Goal: Information Seeking & Learning: Learn about a topic

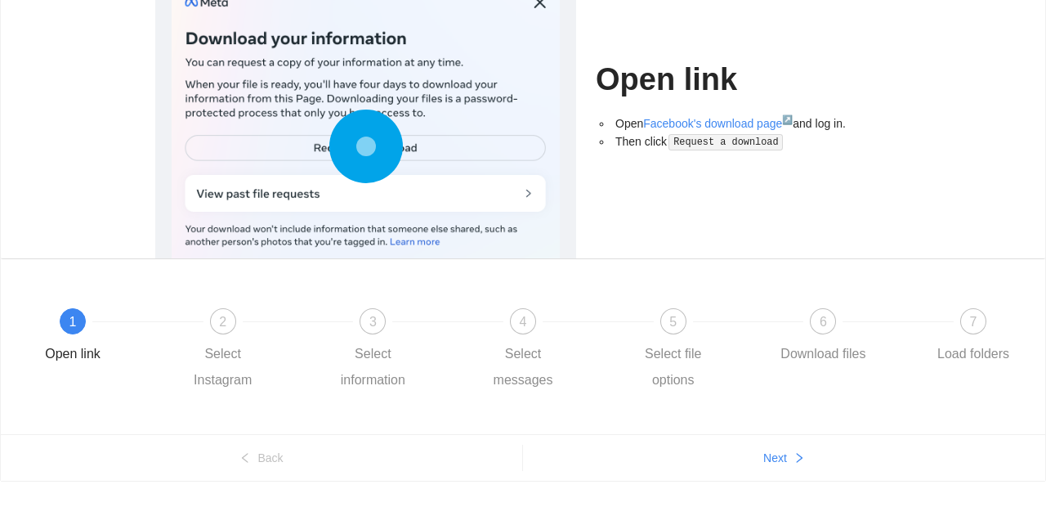
scroll to position [171, 0]
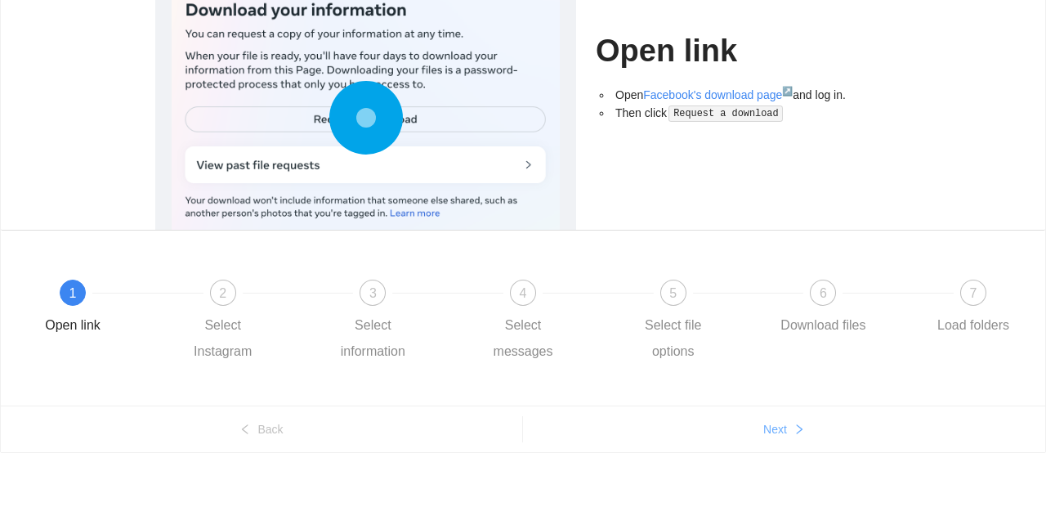
click at [799, 428] on icon "right" at bounding box center [799, 428] width 11 height 11
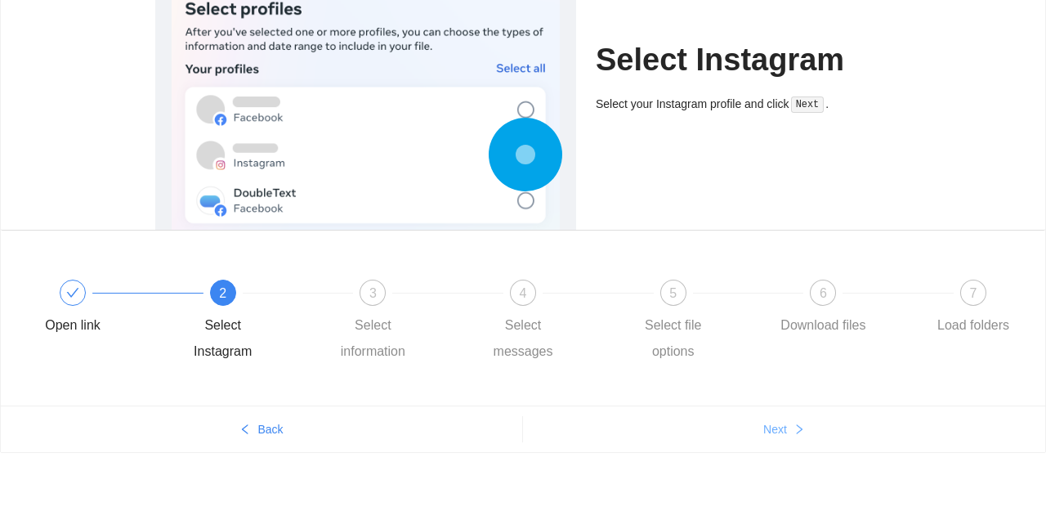
click at [803, 428] on icon "right" at bounding box center [800, 429] width 6 height 10
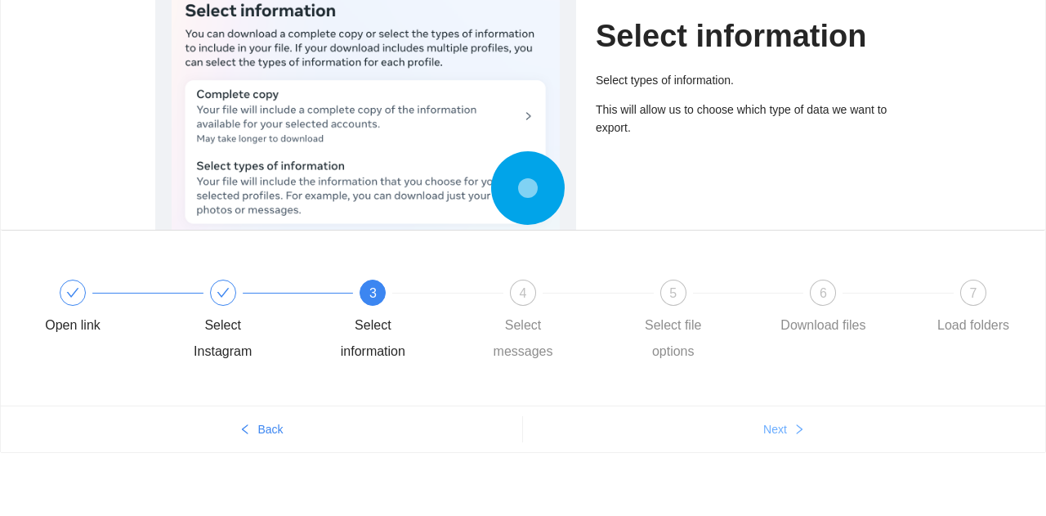
click at [799, 428] on icon "right" at bounding box center [799, 428] width 11 height 11
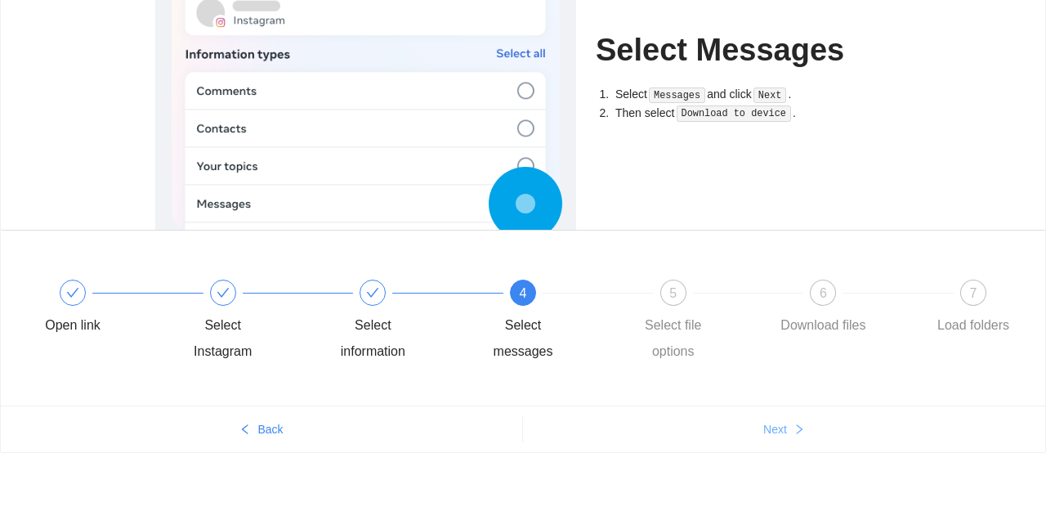
click at [799, 431] on icon "right" at bounding box center [800, 429] width 6 height 10
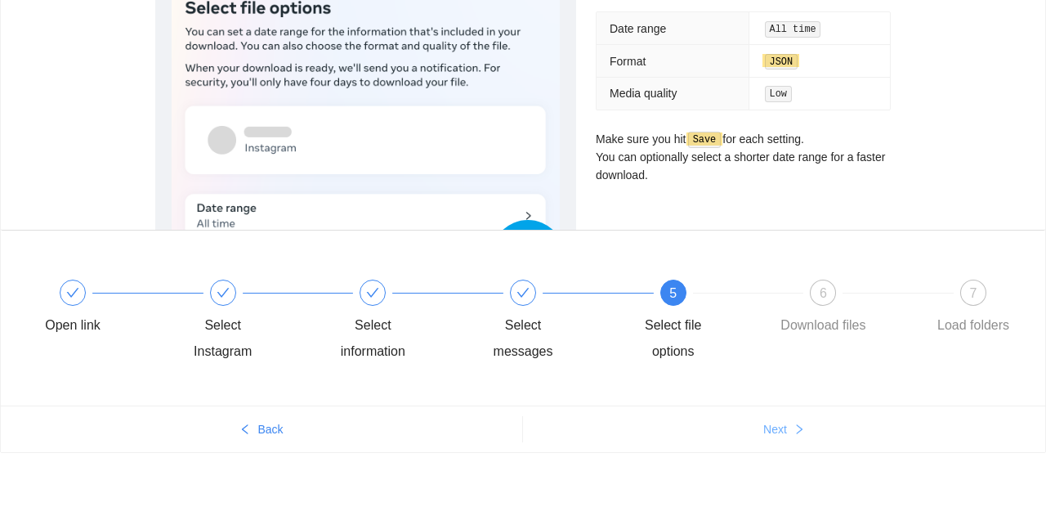
click at [799, 428] on icon "right" at bounding box center [799, 428] width 11 height 11
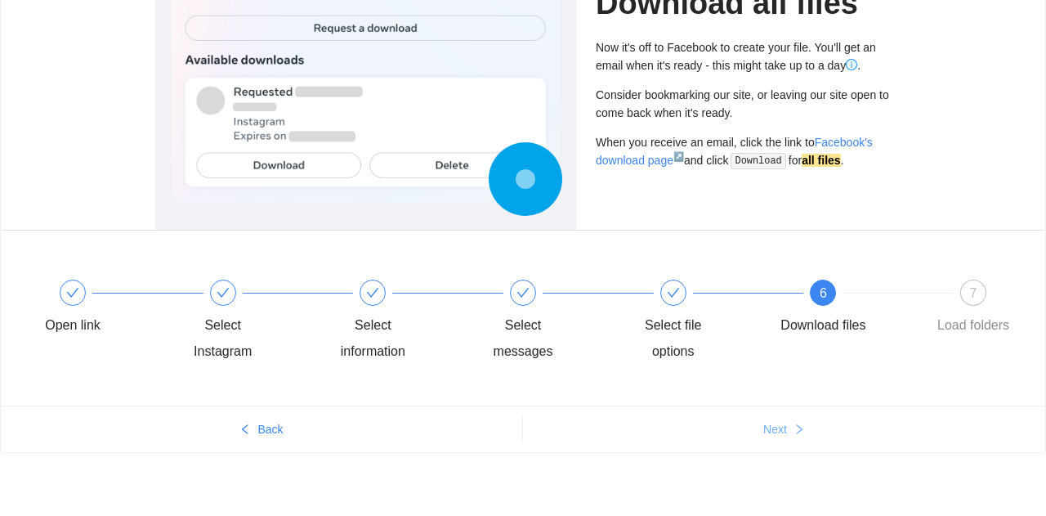
click at [796, 428] on icon "right" at bounding box center [799, 428] width 11 height 11
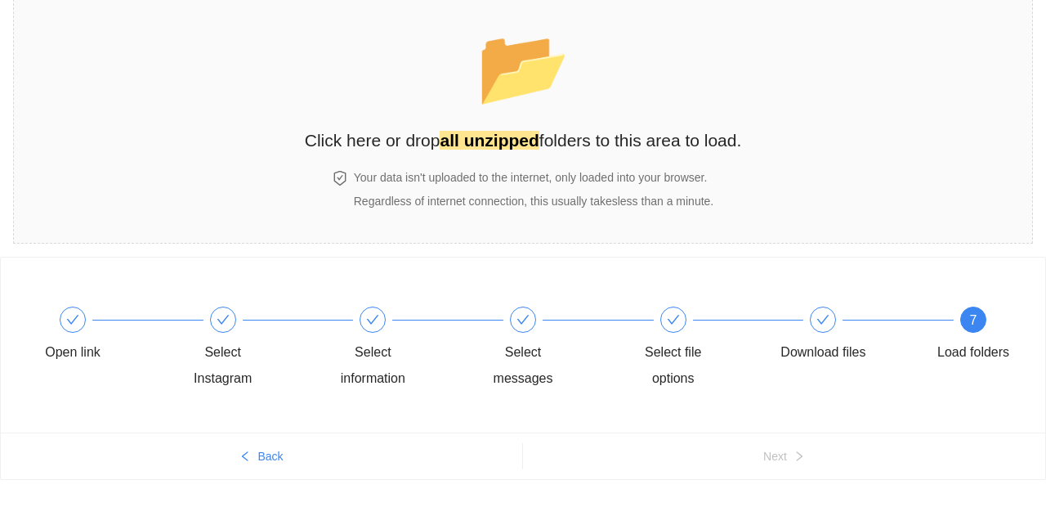
scroll to position [0, 0]
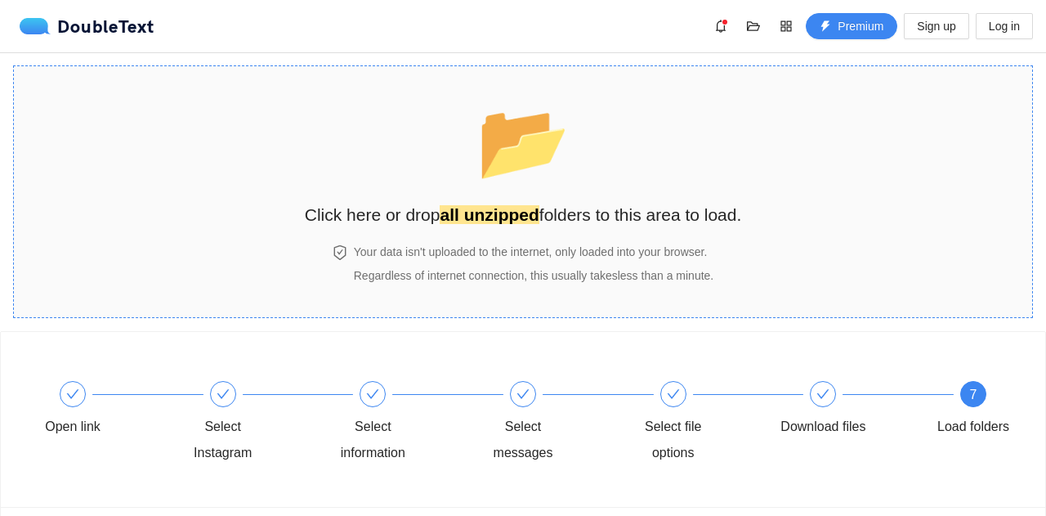
click at [658, 222] on h2 "Click here or drop all unzipped folders to this area to load." at bounding box center [523, 214] width 437 height 27
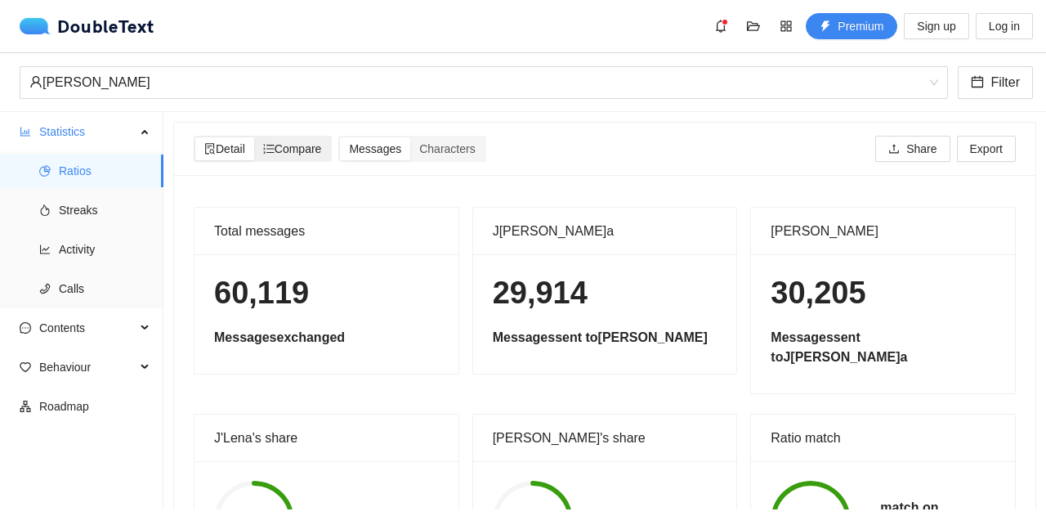
click at [307, 146] on span "Compare" at bounding box center [292, 148] width 59 height 13
click at [254, 137] on input "Compare" at bounding box center [254, 137] width 0 height 0
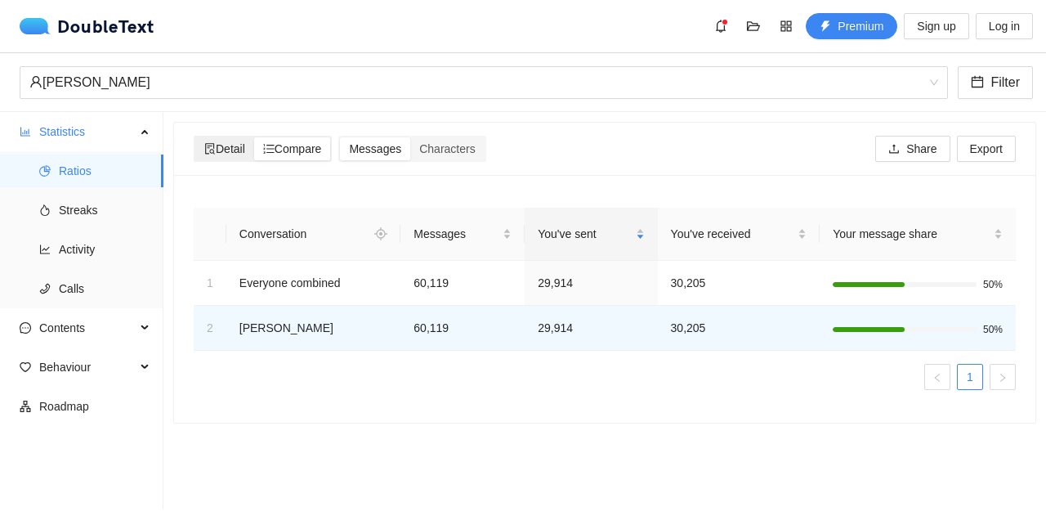
click at [234, 154] on span "Detail" at bounding box center [224, 148] width 41 height 13
click at [195, 137] on input "Detail" at bounding box center [195, 137] width 0 height 0
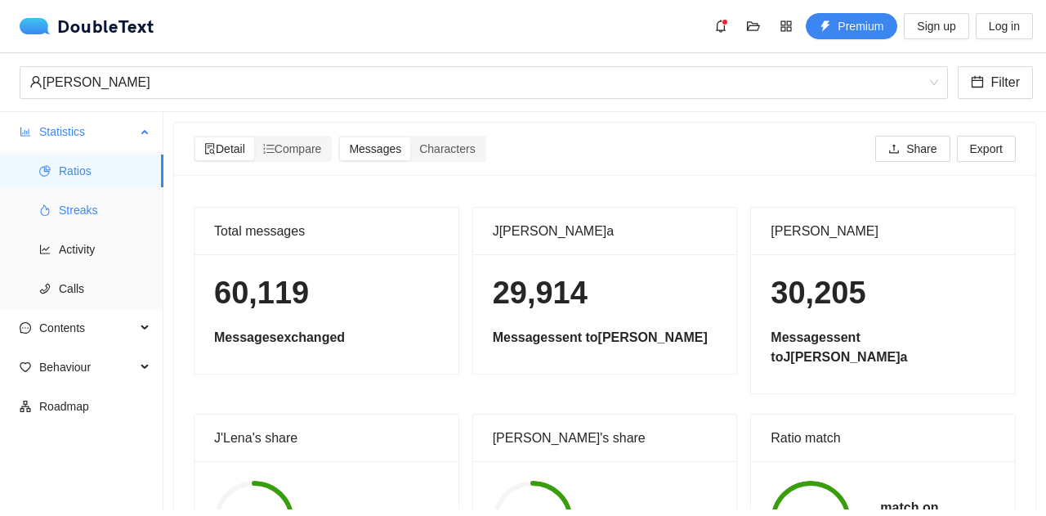
click at [118, 208] on span "Streaks" at bounding box center [105, 210] width 92 height 33
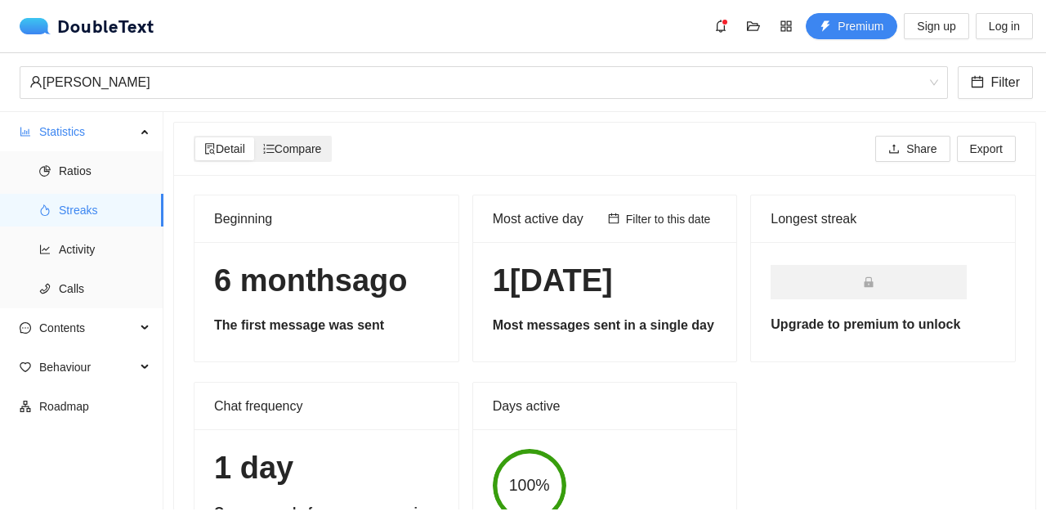
click at [311, 147] on span "Compare" at bounding box center [292, 148] width 59 height 13
click at [254, 137] on input "Compare" at bounding box center [254, 137] width 0 height 0
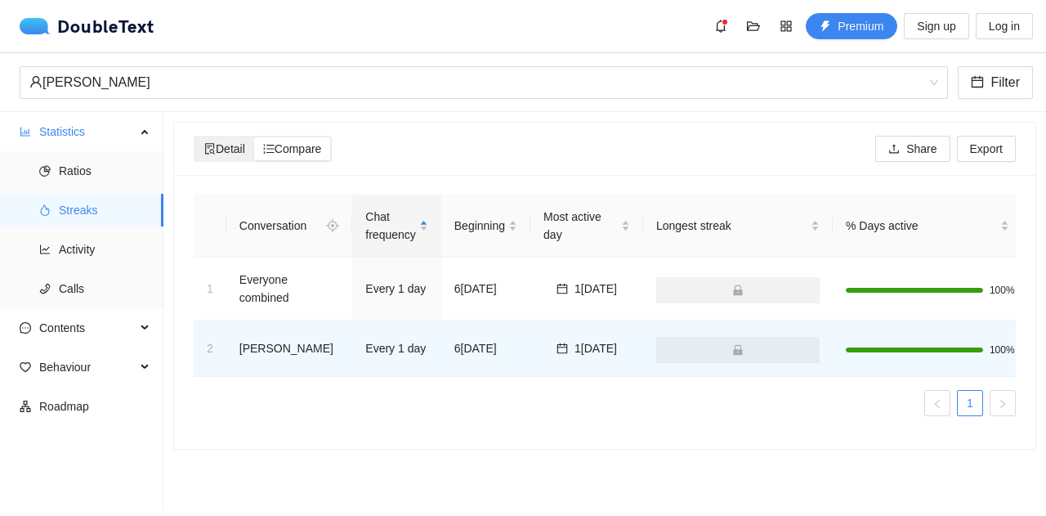
click at [241, 142] on span "Detail" at bounding box center [224, 148] width 41 height 13
click at [195, 137] on input "Detail" at bounding box center [195, 137] width 0 height 0
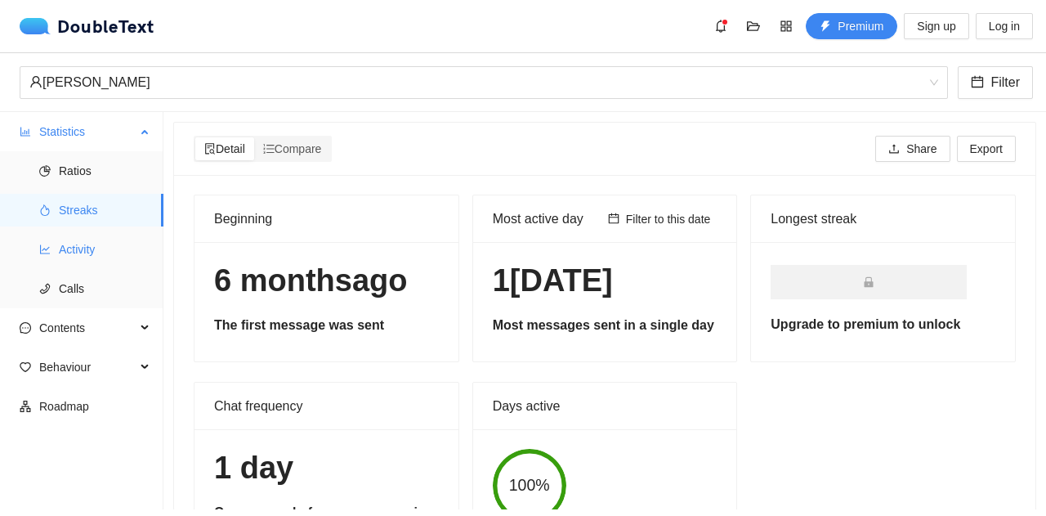
click at [107, 257] on span "Activity" at bounding box center [105, 249] width 92 height 33
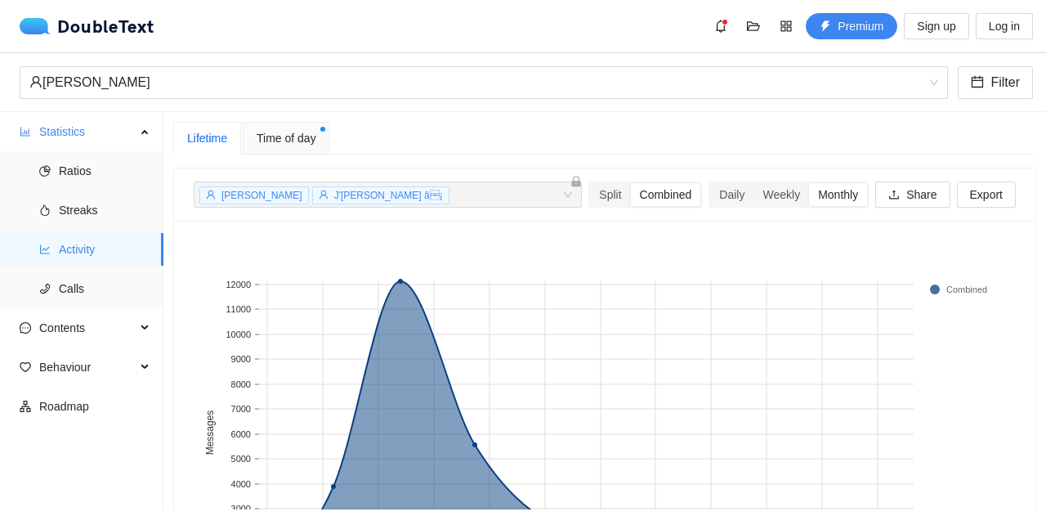
click at [307, 142] on span "Time of day" at bounding box center [287, 138] width 60 height 18
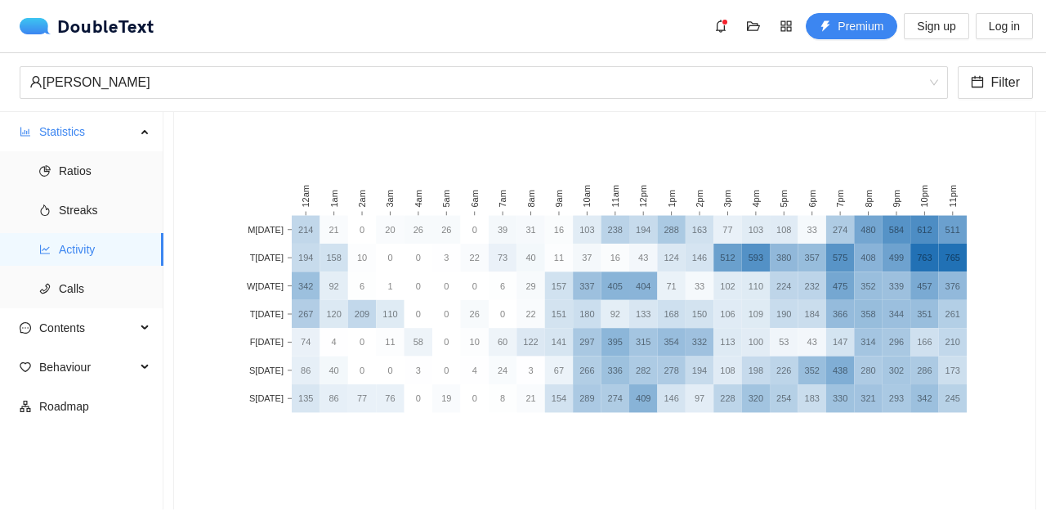
scroll to position [128, 0]
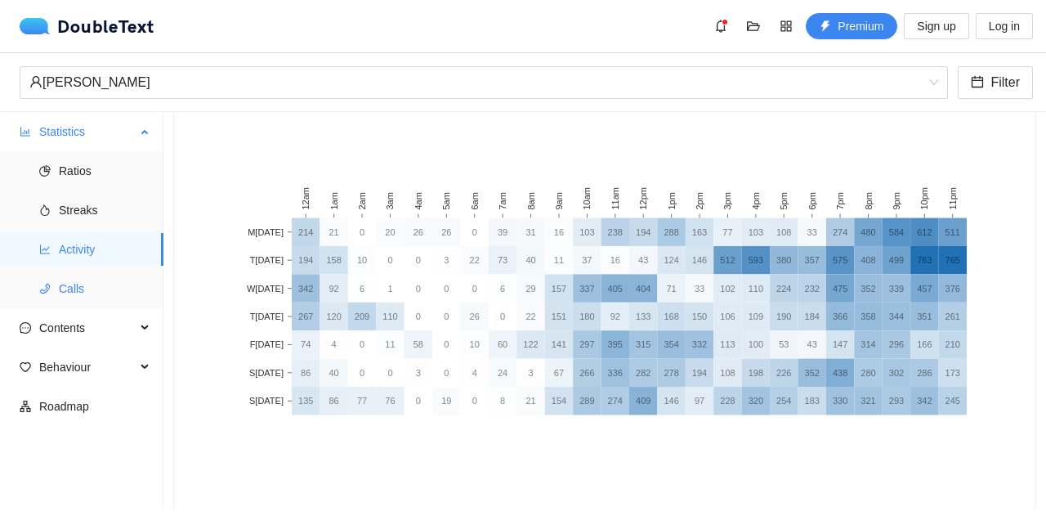
click at [62, 286] on span "Calls" at bounding box center [105, 288] width 92 height 33
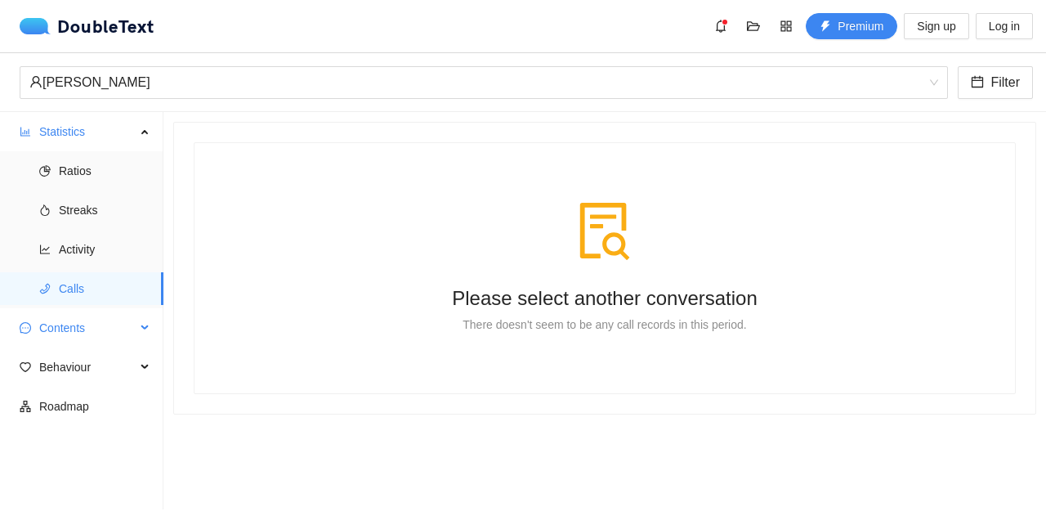
click at [55, 336] on span "Contents" at bounding box center [87, 327] width 96 height 33
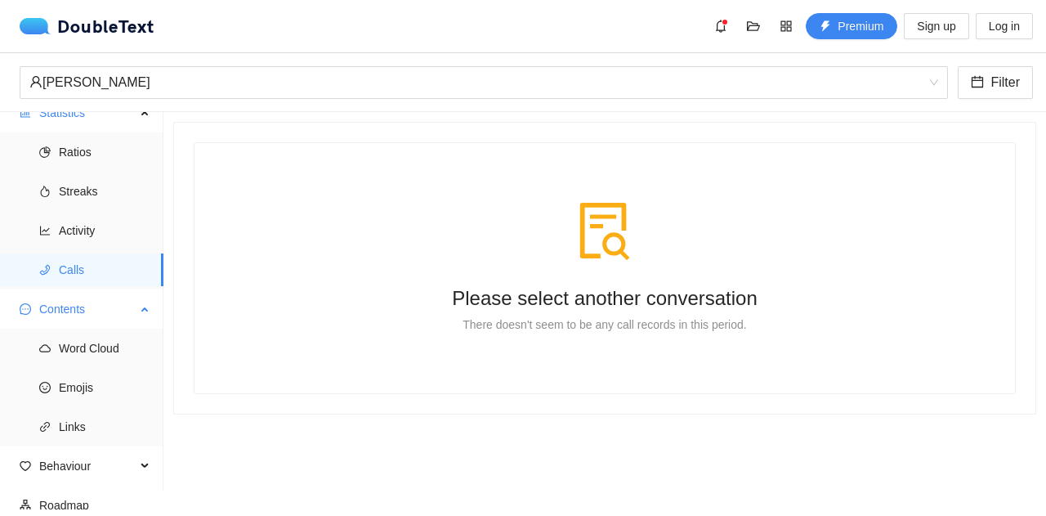
scroll to position [31, 0]
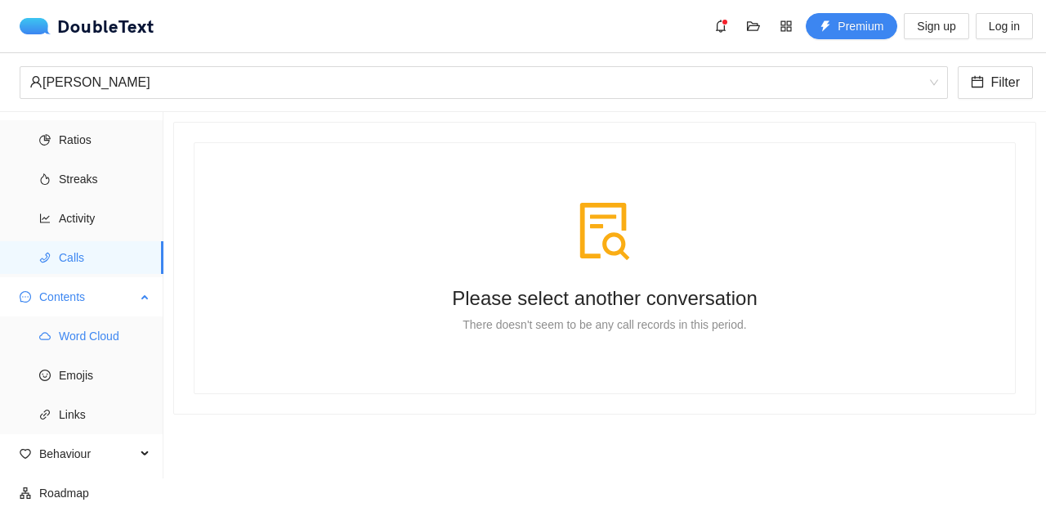
click at [60, 334] on span "Word Cloud" at bounding box center [105, 336] width 92 height 33
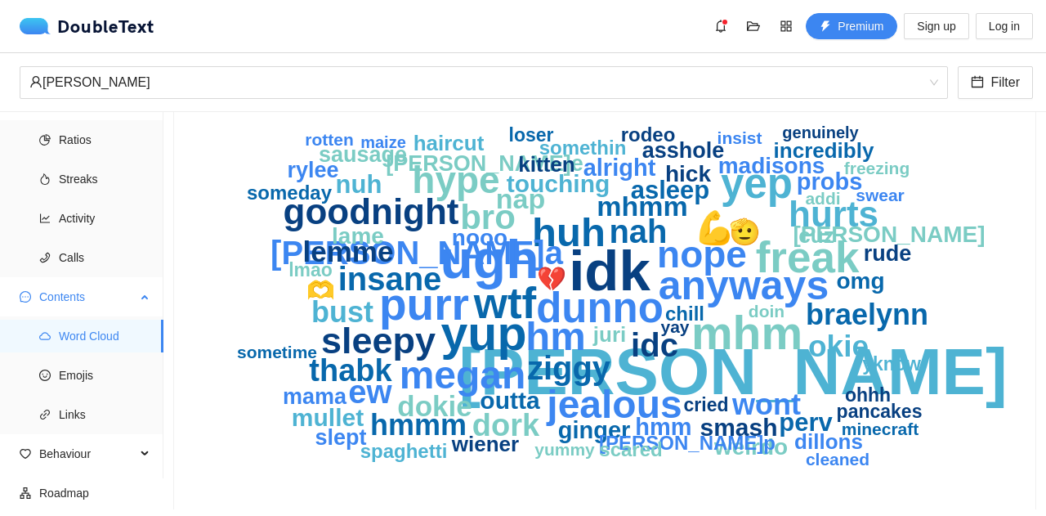
scroll to position [114, 0]
click at [7, 348] on li "Word Cloud" at bounding box center [81, 336] width 163 height 33
click at [40, 374] on icon "smile" at bounding box center [44, 374] width 11 height 11
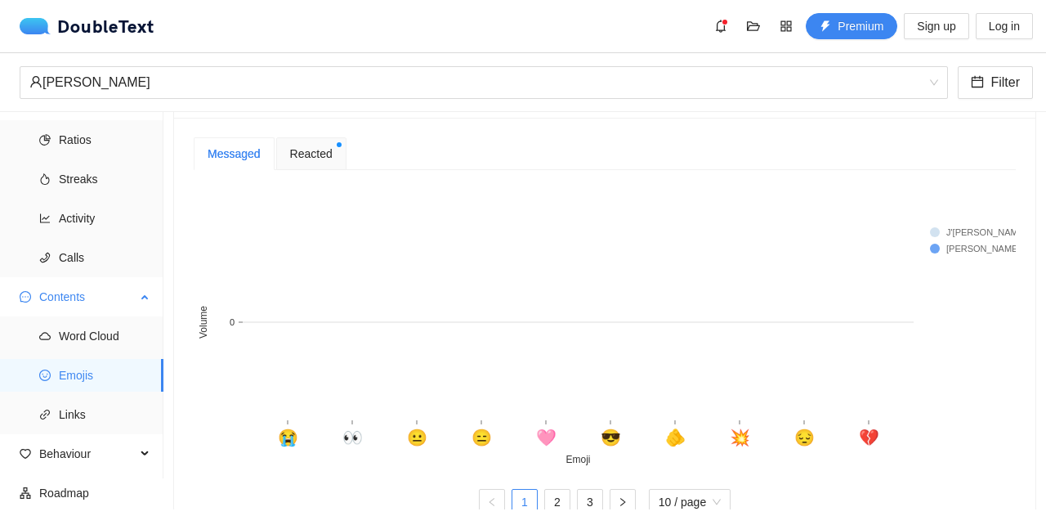
scroll to position [352, 0]
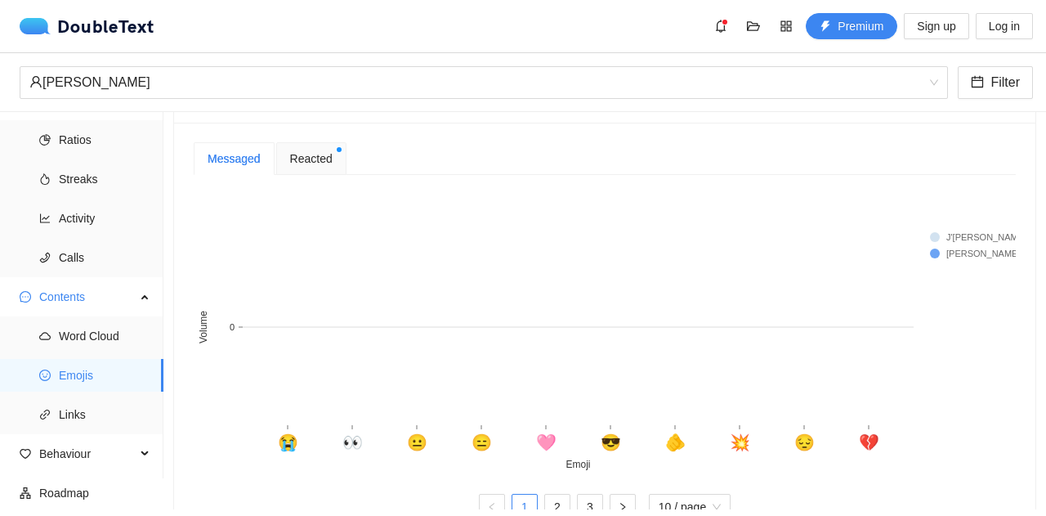
click at [308, 161] on span "Reacted" at bounding box center [311, 159] width 43 height 18
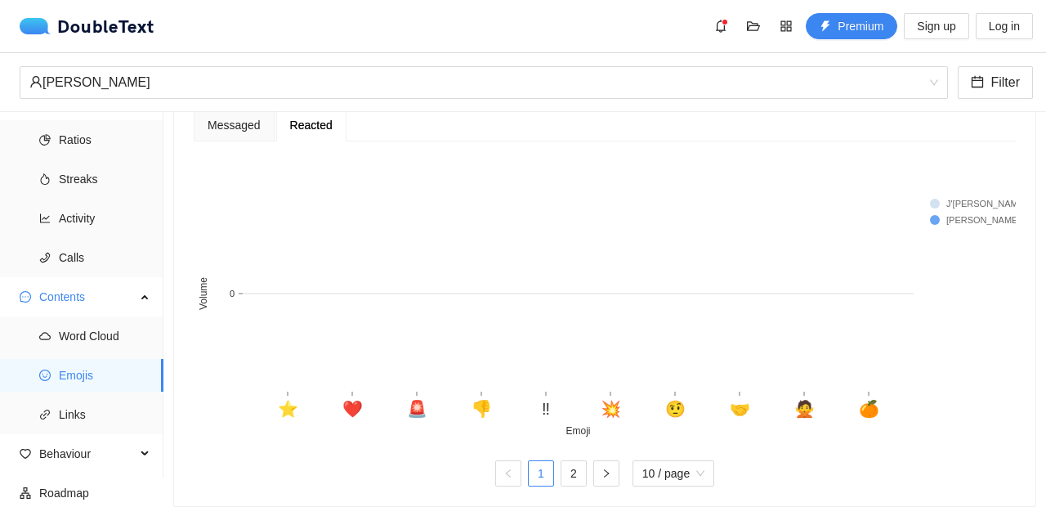
scroll to position [385, 0]
click at [47, 422] on li "Links" at bounding box center [81, 414] width 163 height 33
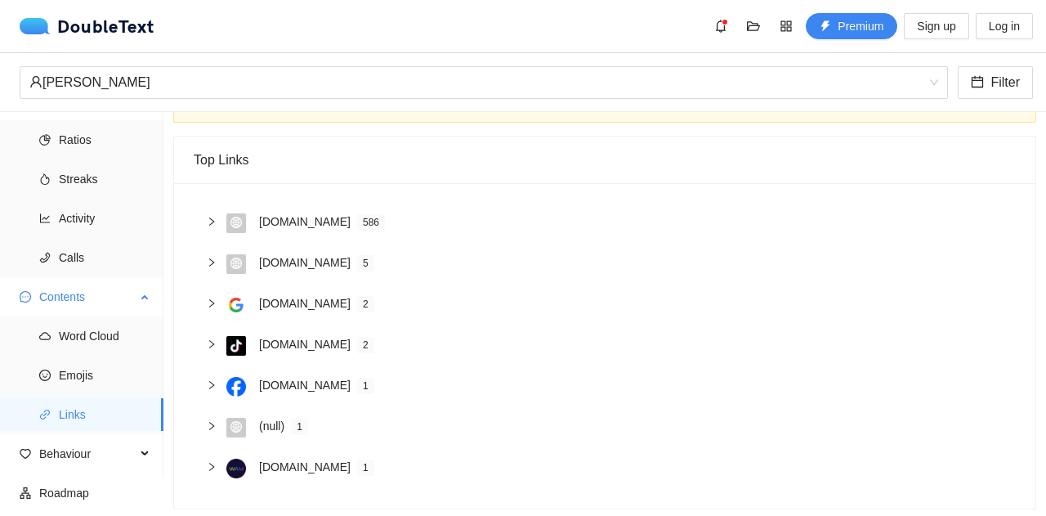
scroll to position [85, 0]
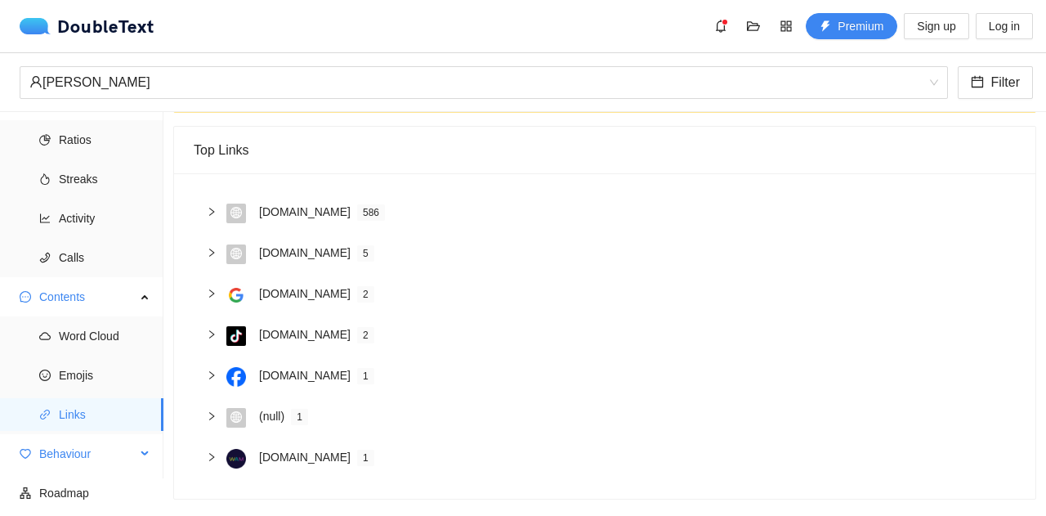
click at [119, 457] on span "Behaviour" at bounding box center [87, 453] width 96 height 33
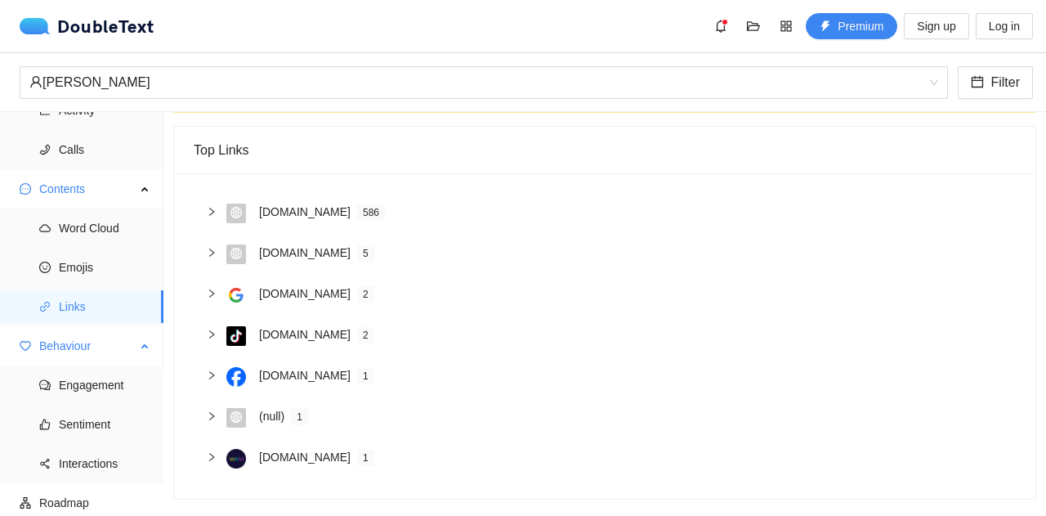
scroll to position [149, 0]
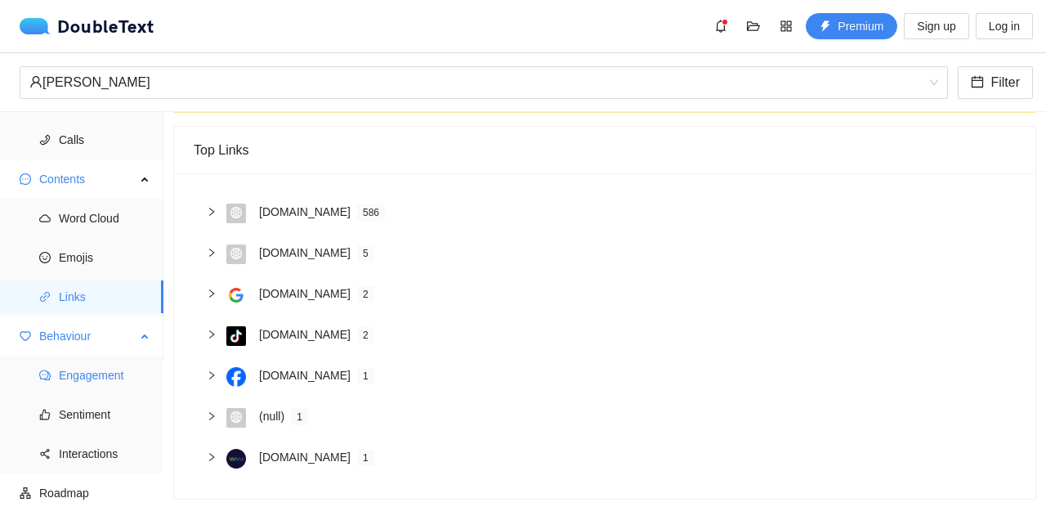
click at [47, 383] on li "Engagement" at bounding box center [81, 375] width 163 height 33
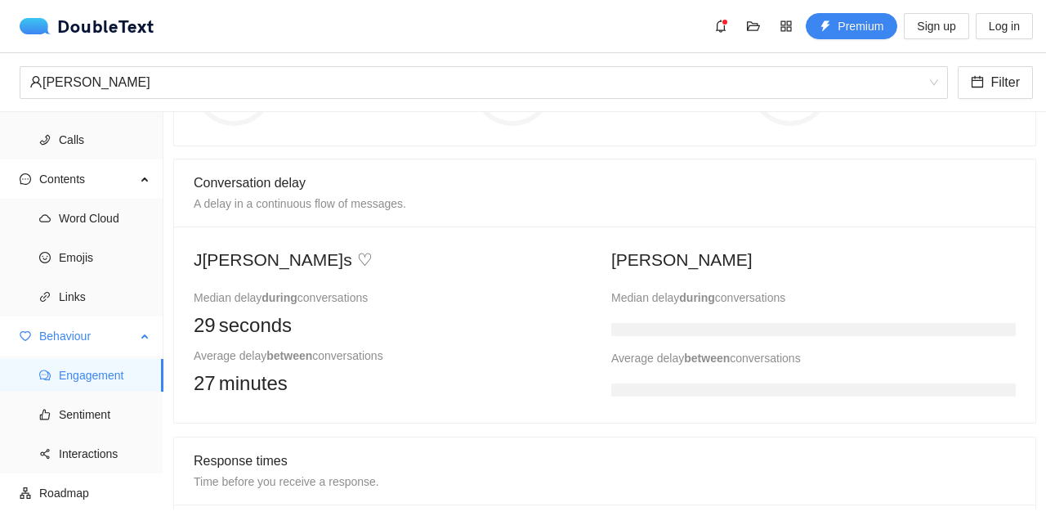
scroll to position [296, 0]
click at [934, 291] on div "Median delay during conversations" at bounding box center [813, 297] width 405 height 18
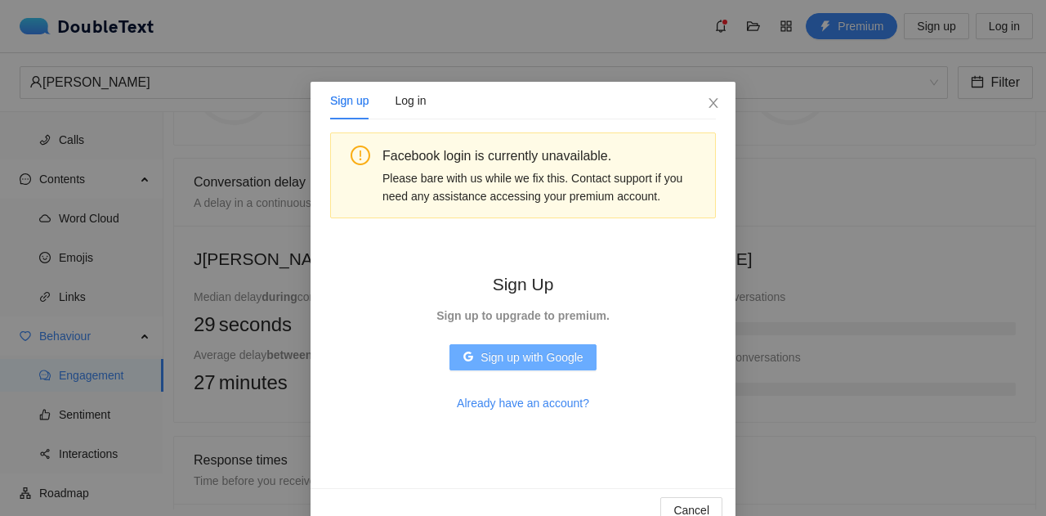
click at [554, 365] on span "Sign up with Google" at bounding box center [532, 357] width 102 height 18
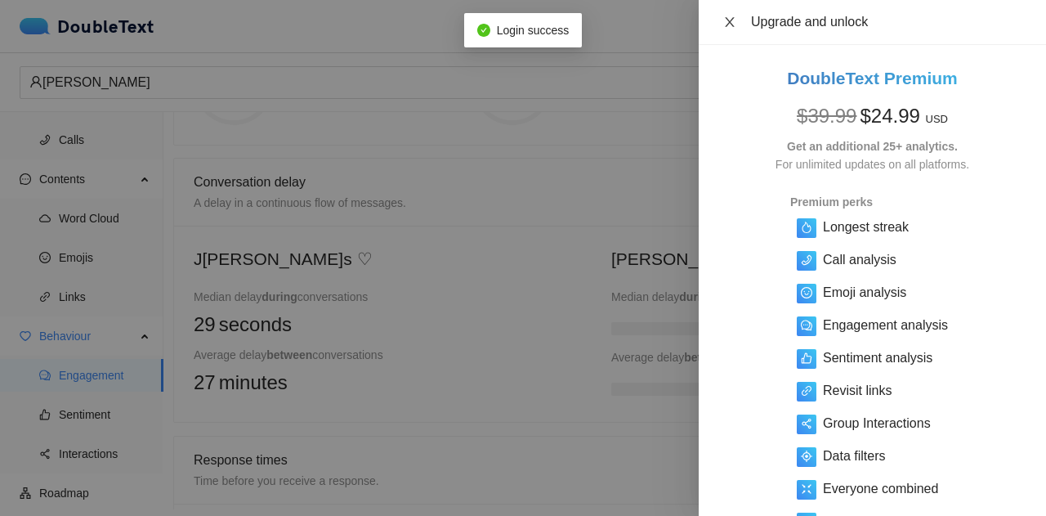
click at [722, 21] on button "Close" at bounding box center [730, 23] width 23 height 16
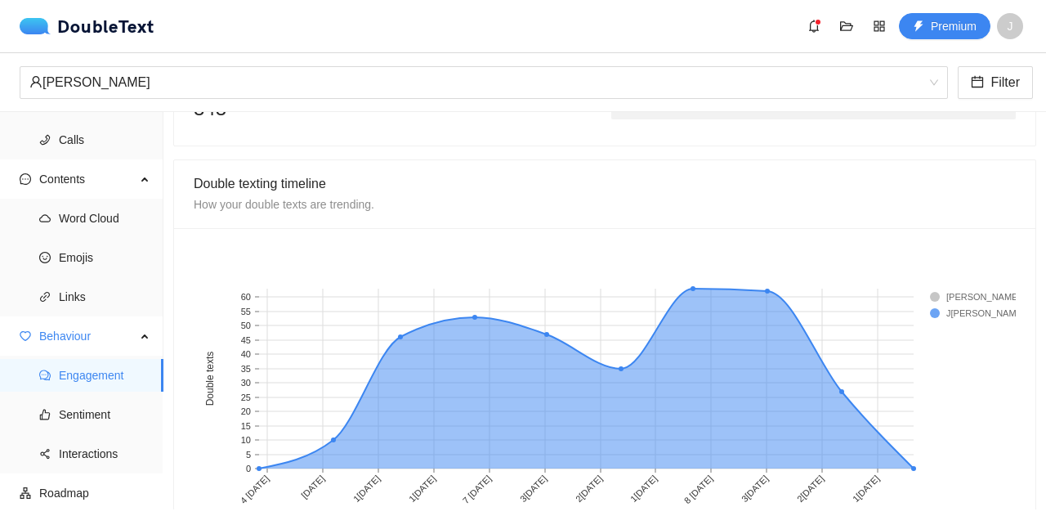
scroll to position [1417, 0]
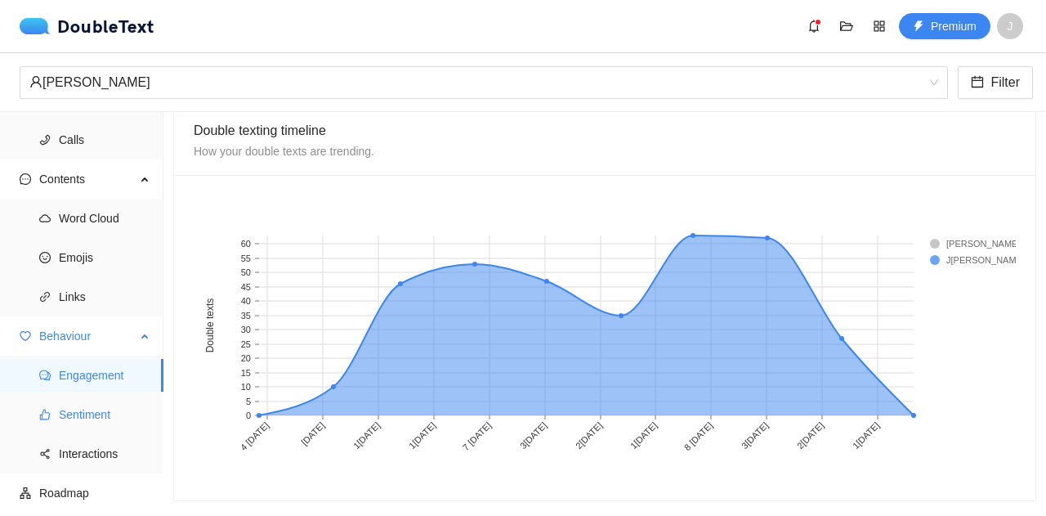
click at [65, 414] on span "Sentiment" at bounding box center [105, 414] width 92 height 33
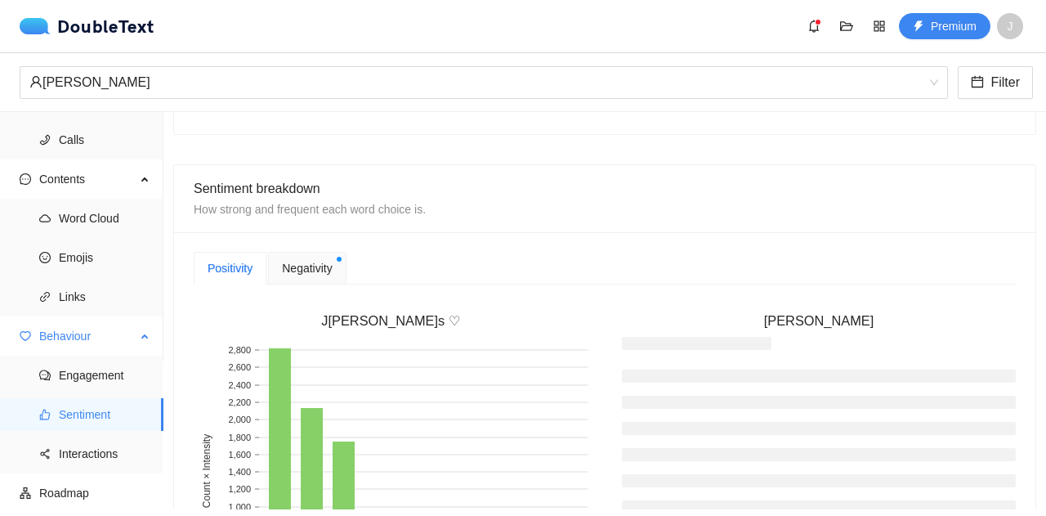
scroll to position [316, 0]
click at [307, 274] on span "Negativity" at bounding box center [307, 270] width 50 height 18
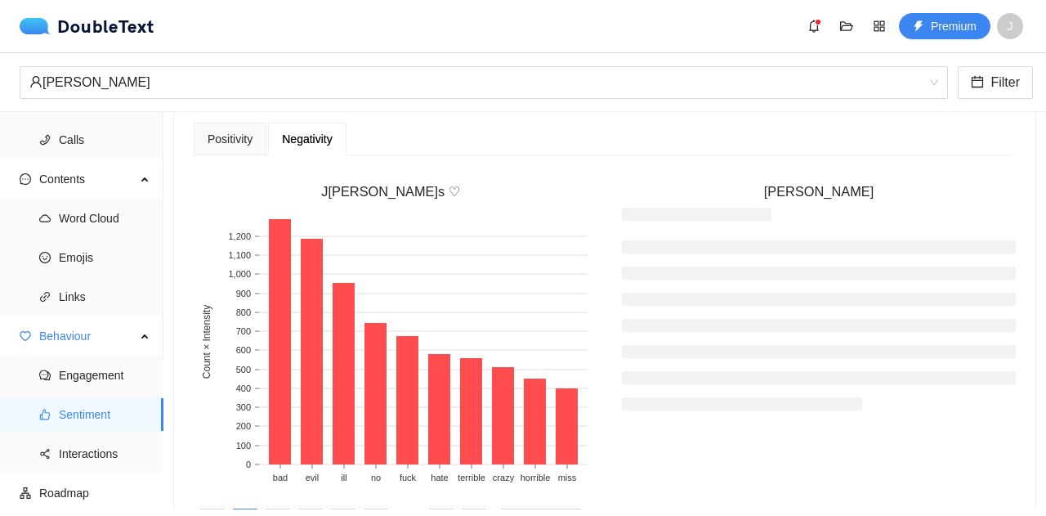
scroll to position [446, 0]
click at [242, 137] on div "Positivity" at bounding box center [230, 140] width 45 height 18
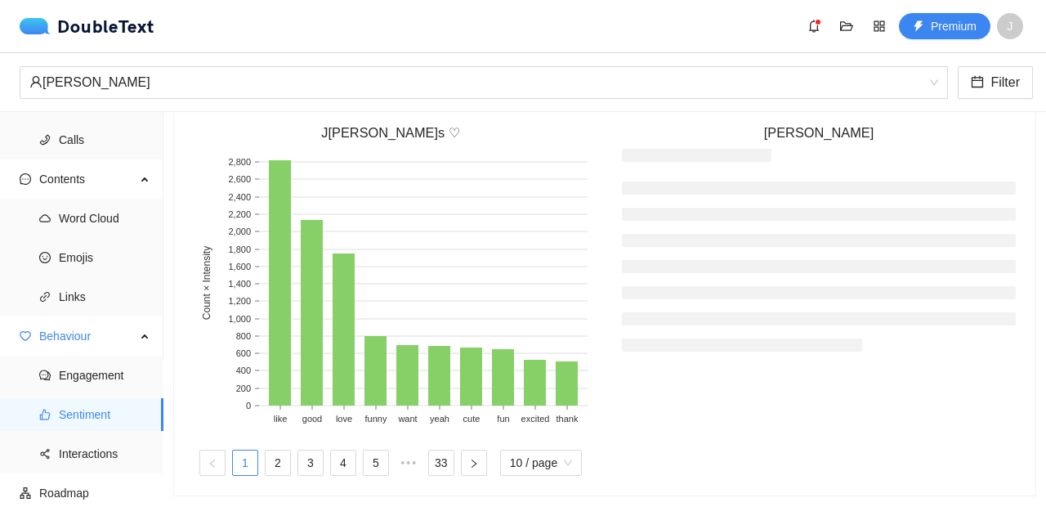
scroll to position [517, 0]
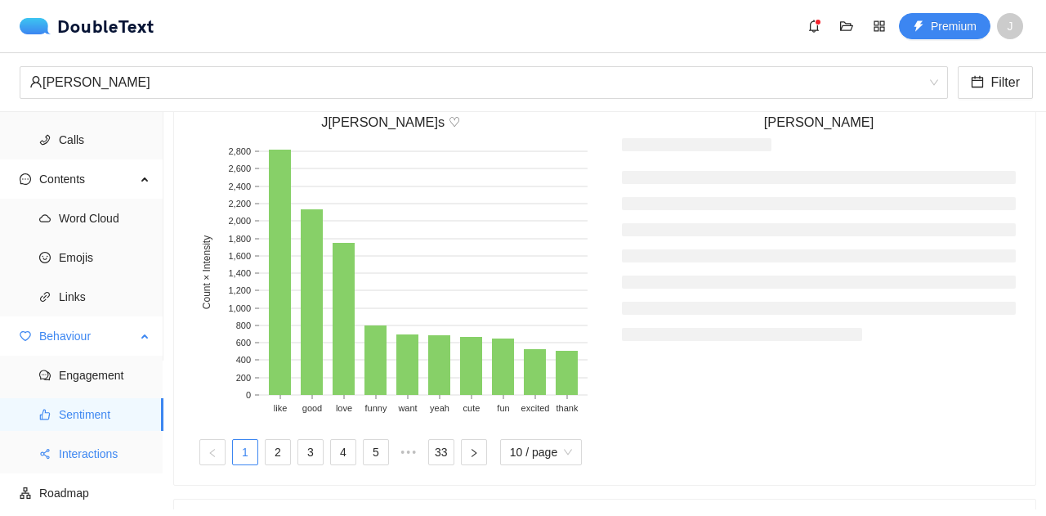
click at [119, 459] on span "Interactions" at bounding box center [105, 453] width 92 height 33
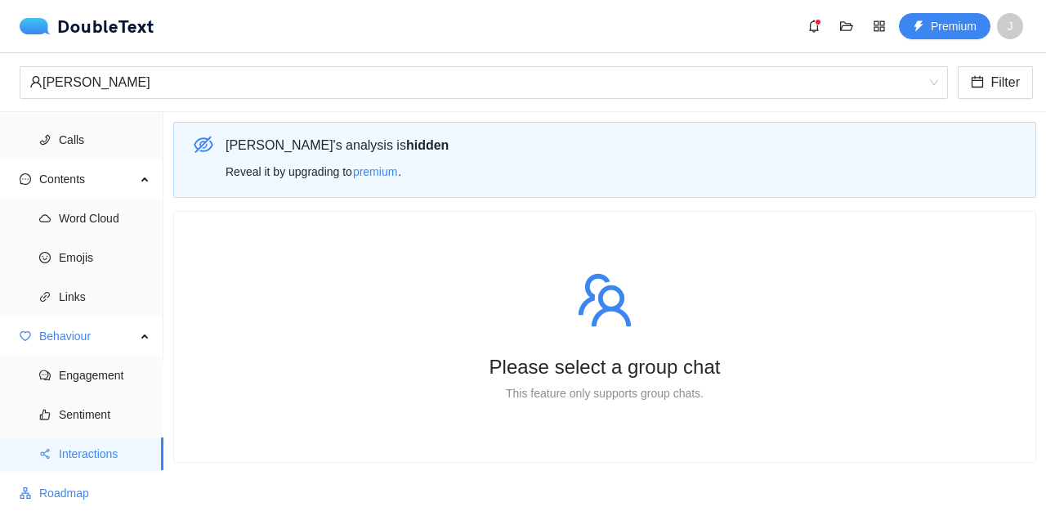
click at [121, 492] on span "Roadmap" at bounding box center [94, 493] width 111 height 33
